Goal: Task Accomplishment & Management: Manage account settings

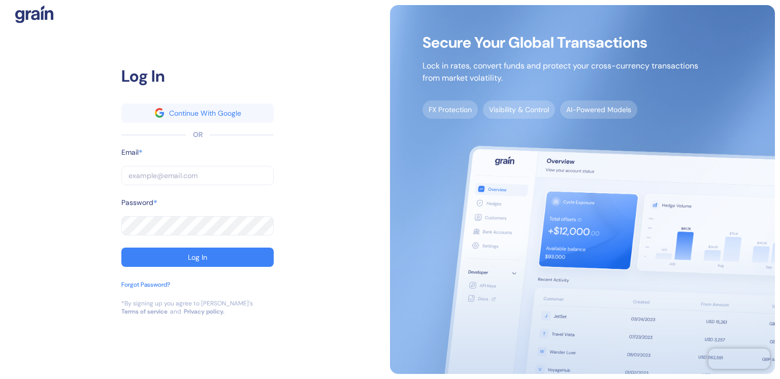
click at [165, 176] on input "text" at bounding box center [197, 175] width 152 height 19
click at [198, 170] on input "text" at bounding box center [197, 175] width 152 height 19
type input "A"
type input "AL"
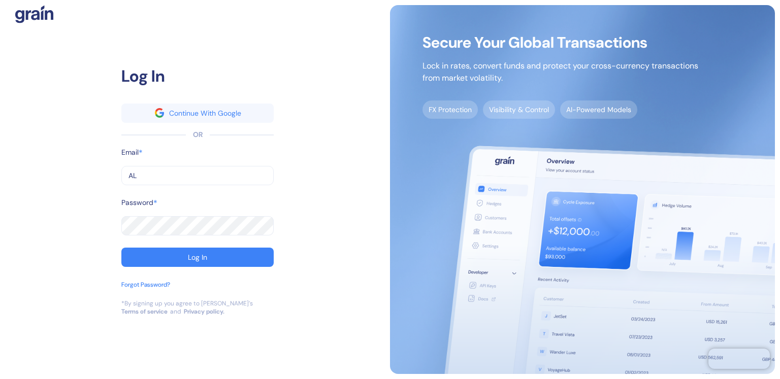
type input "AL"
type input "ALE"
type input "[PERSON_NAME]"
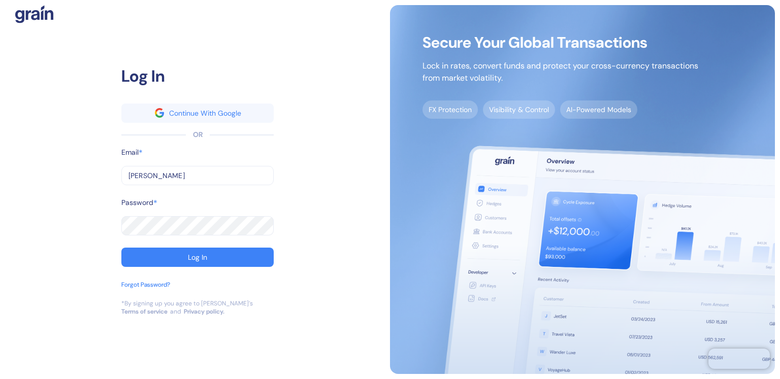
type input "[PERSON_NAME][EMAIL_ADDRESS][DOMAIN_NAME]"
click at [198, 207] on div "Password *" at bounding box center [197, 206] width 152 height 19
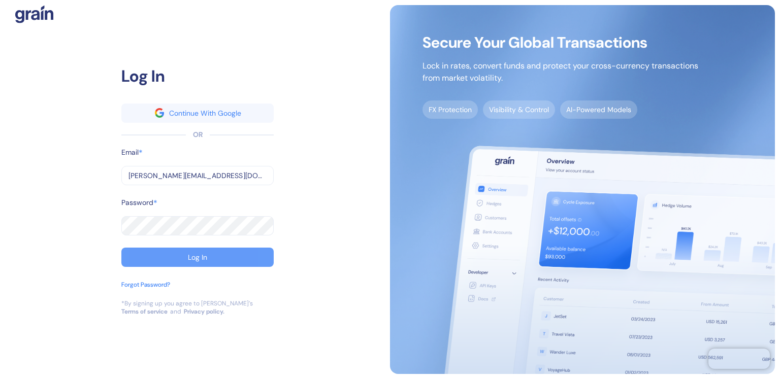
click at [199, 256] on div "Log In" at bounding box center [197, 257] width 19 height 7
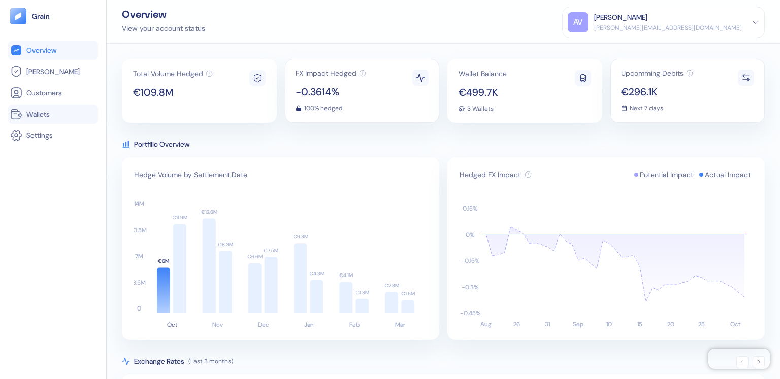
click at [36, 112] on span "Wallets" at bounding box center [37, 114] width 23 height 10
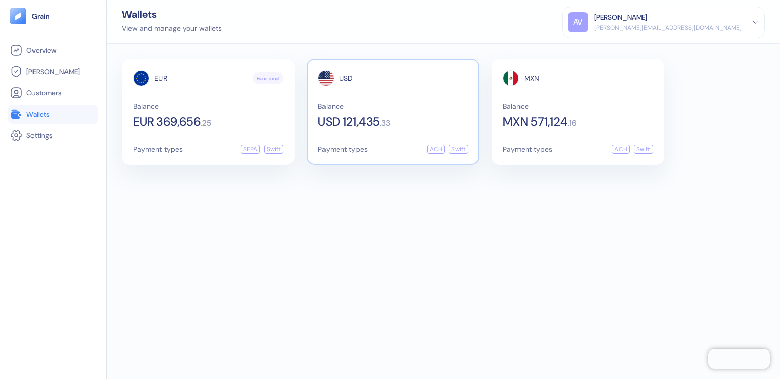
click at [408, 80] on div "USD" at bounding box center [393, 78] width 150 height 16
click at [575, 84] on div "MXN" at bounding box center [578, 78] width 150 height 16
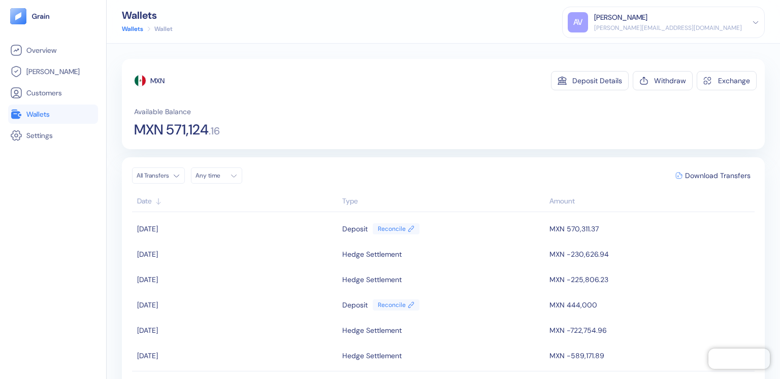
click at [185, 173] on html "Pingdom Check: App Online Overview [PERSON_NAME] Customers Wallets Settings Wal…" at bounding box center [390, 189] width 780 height 379
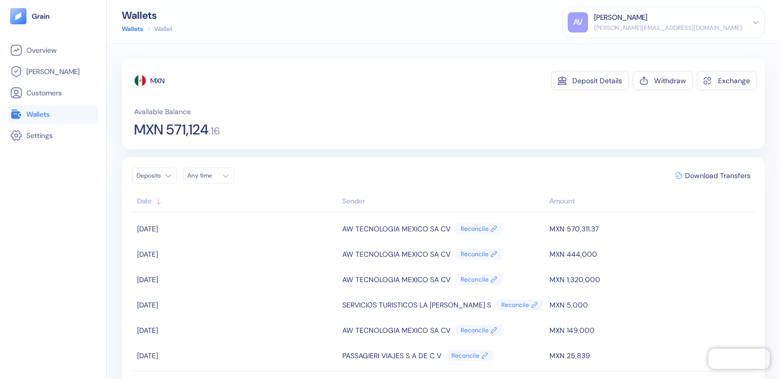
click at [738, 27] on div "[PERSON_NAME][EMAIL_ADDRESS][DOMAIN_NAME]" at bounding box center [668, 27] width 148 height 9
click at [666, 49] on div "Sign Out" at bounding box center [663, 47] width 191 height 17
